Goal: Information Seeking & Learning: Learn about a topic

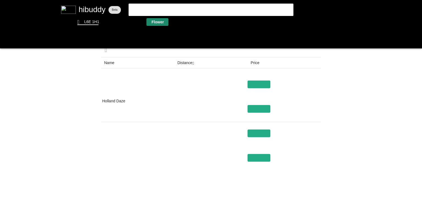
click at [157, 24] on flt-glass-pane at bounding box center [211, 101] width 422 height 203
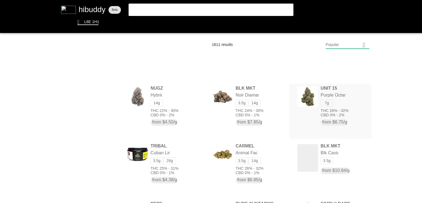
click at [299, 96] on flt-glass-pane at bounding box center [211, 101] width 422 height 203
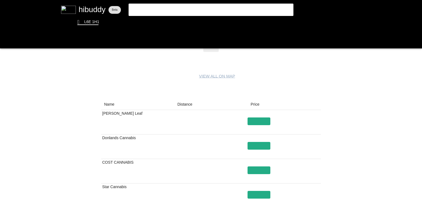
click at [190, 104] on flt-glass-pane at bounding box center [211, 101] width 422 height 203
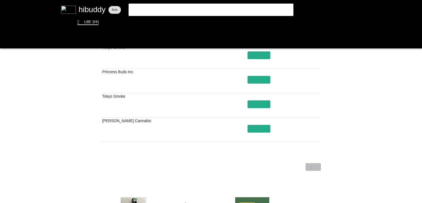
click at [311, 167] on flt-glass-pane at bounding box center [211, 101] width 422 height 203
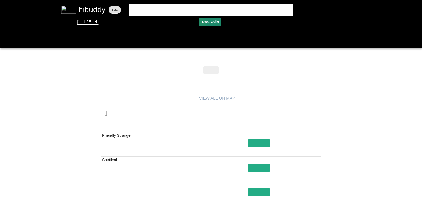
click at [200, 23] on flt-glass-pane at bounding box center [211, 101] width 422 height 203
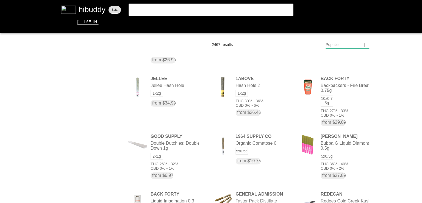
click at [252, 90] on flt-glass-pane at bounding box center [211, 101] width 422 height 203
click at [161, 79] on flt-glass-pane at bounding box center [211, 101] width 422 height 203
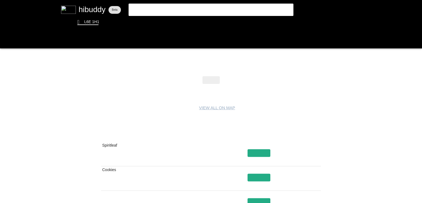
click at [185, 139] on flt-glass-pane at bounding box center [211, 101] width 422 height 203
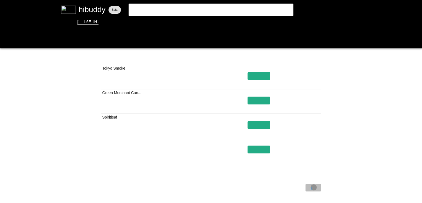
click at [314, 187] on flt-glass-pane at bounding box center [211, 101] width 422 height 203
click at [208, 25] on flt-glass-pane at bounding box center [211, 101] width 422 height 203
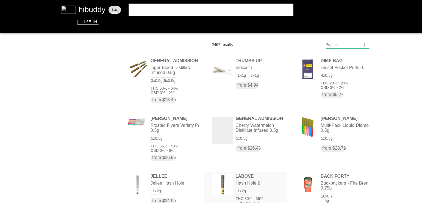
click at [239, 177] on flt-glass-pane at bounding box center [211, 101] width 422 height 203
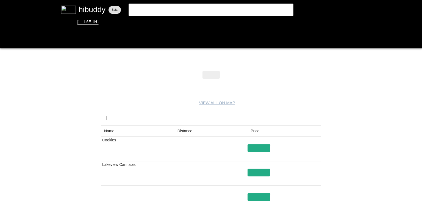
click at [182, 134] on flt-glass-pane at bounding box center [211, 101] width 422 height 203
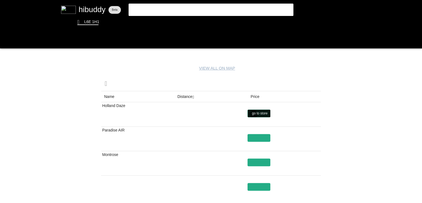
click at [253, 114] on flt-glass-pane at bounding box center [211, 101] width 422 height 203
click at [151, 21] on flt-glass-pane at bounding box center [211, 101] width 422 height 203
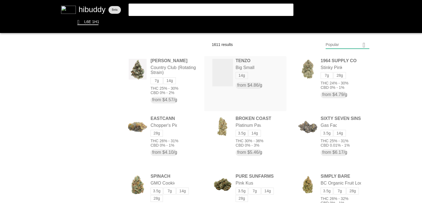
click at [229, 73] on flt-glass-pane at bounding box center [211, 101] width 422 height 203
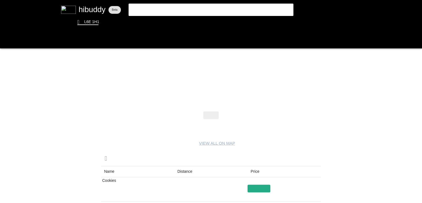
click at [189, 173] on flt-glass-pane at bounding box center [211, 101] width 422 height 203
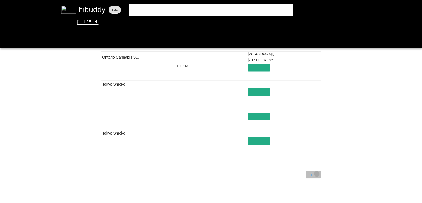
click at [317, 174] on flt-glass-pane at bounding box center [211, 101] width 422 height 203
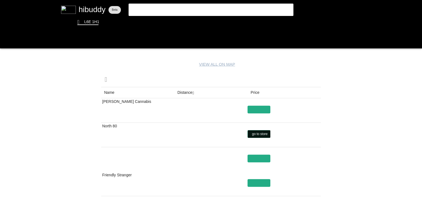
click at [255, 130] on flt-glass-pane at bounding box center [211, 101] width 422 height 203
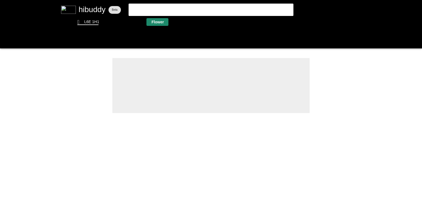
click at [161, 24] on flt-glass-pane at bounding box center [211, 101] width 422 height 203
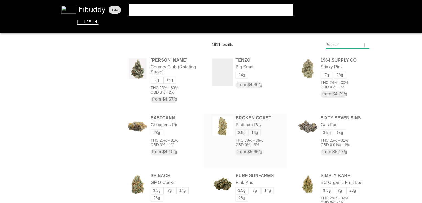
click at [236, 133] on flt-glass-pane at bounding box center [211, 101] width 422 height 203
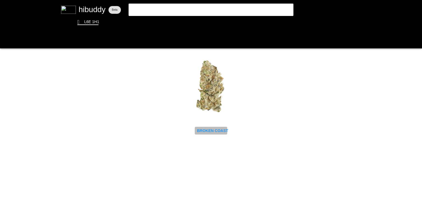
click at [219, 132] on flt-glass-pane at bounding box center [211, 101] width 422 height 203
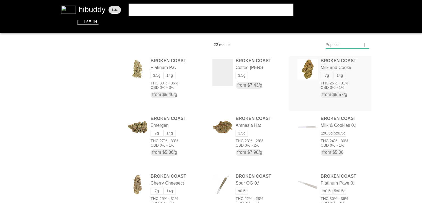
click at [310, 63] on flt-glass-pane at bounding box center [211, 101] width 422 height 203
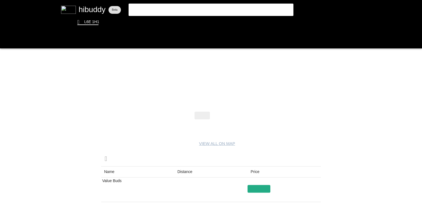
click at [219, 111] on flt-glass-pane at bounding box center [211, 101] width 422 height 203
click at [220, 114] on flt-glass-pane at bounding box center [211, 101] width 422 height 203
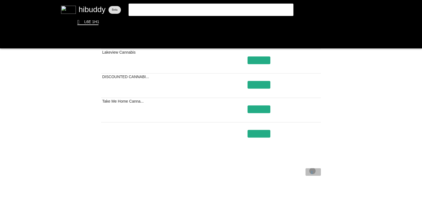
click at [312, 171] on flt-glass-pane at bounding box center [211, 101] width 422 height 203
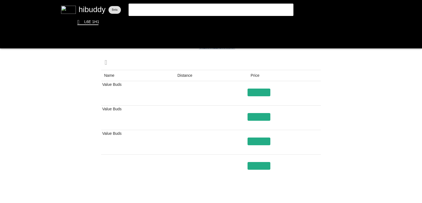
click at [185, 72] on flt-glass-pane at bounding box center [211, 101] width 422 height 203
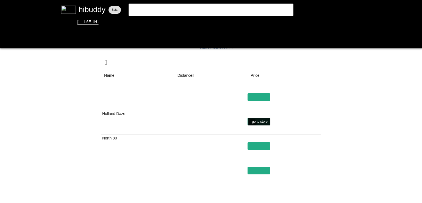
click at [253, 122] on flt-glass-pane at bounding box center [211, 101] width 422 height 203
